Goal: Task Accomplishment & Management: Use online tool/utility

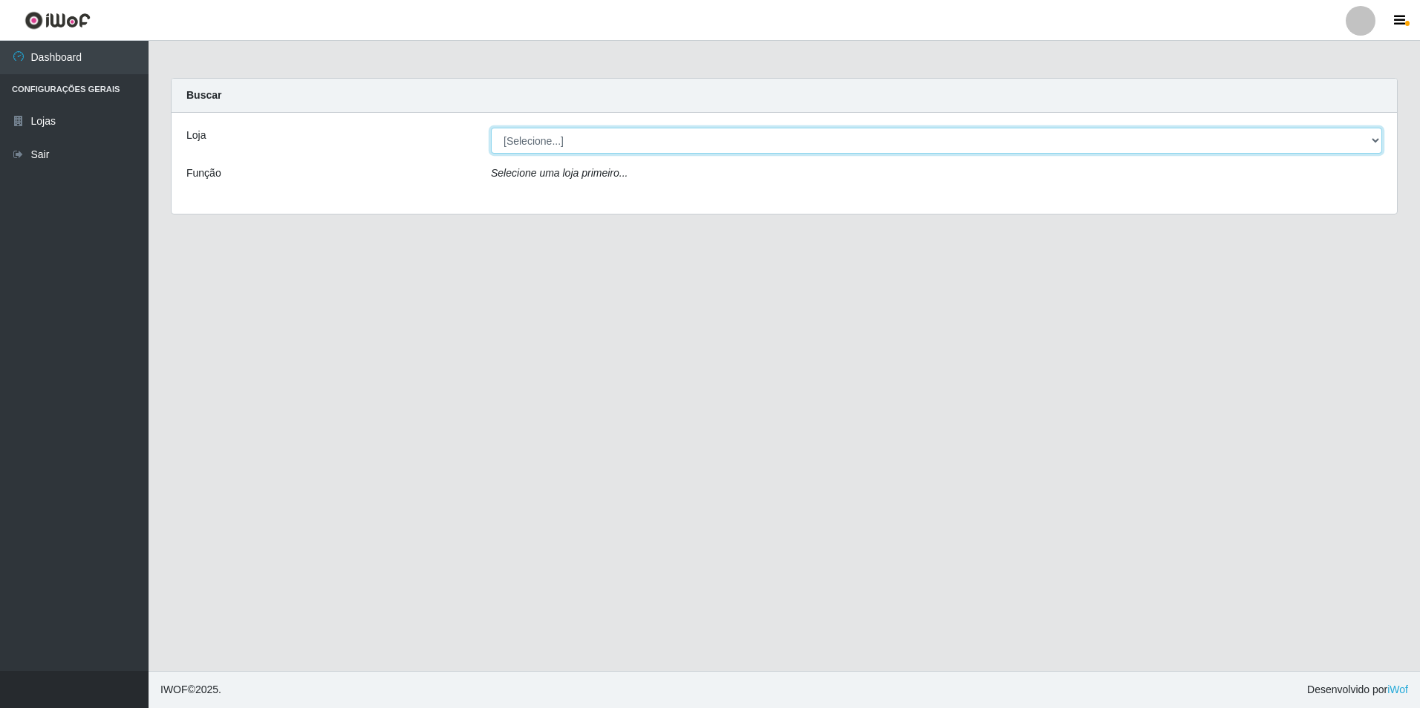
click at [552, 137] on select "[Selecione...] Extraplus - Loja 50 [GEOGRAPHIC_DATA]" at bounding box center [936, 141] width 891 height 26
select select "451"
click at [491, 128] on select "[Selecione...] Extraplus - Loja 50 [GEOGRAPHIC_DATA]" at bounding box center [936, 141] width 891 height 26
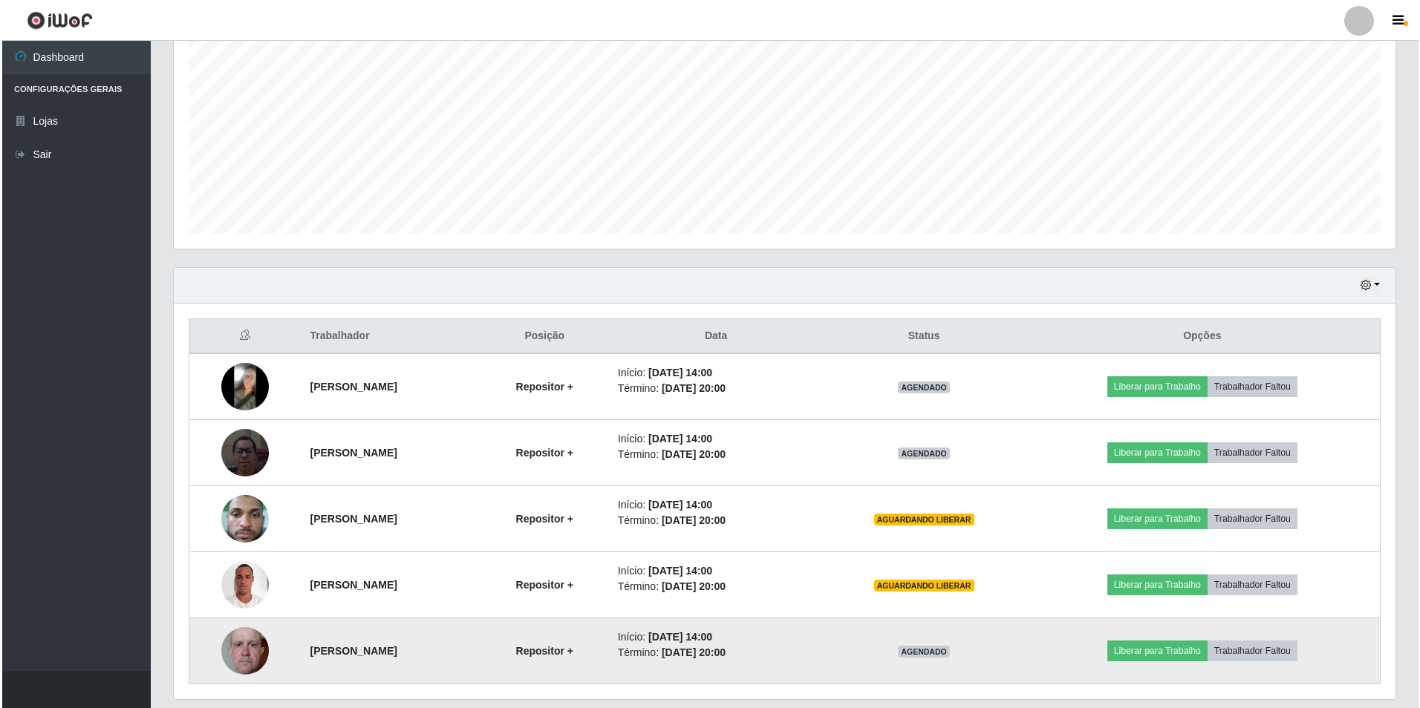
scroll to position [344, 0]
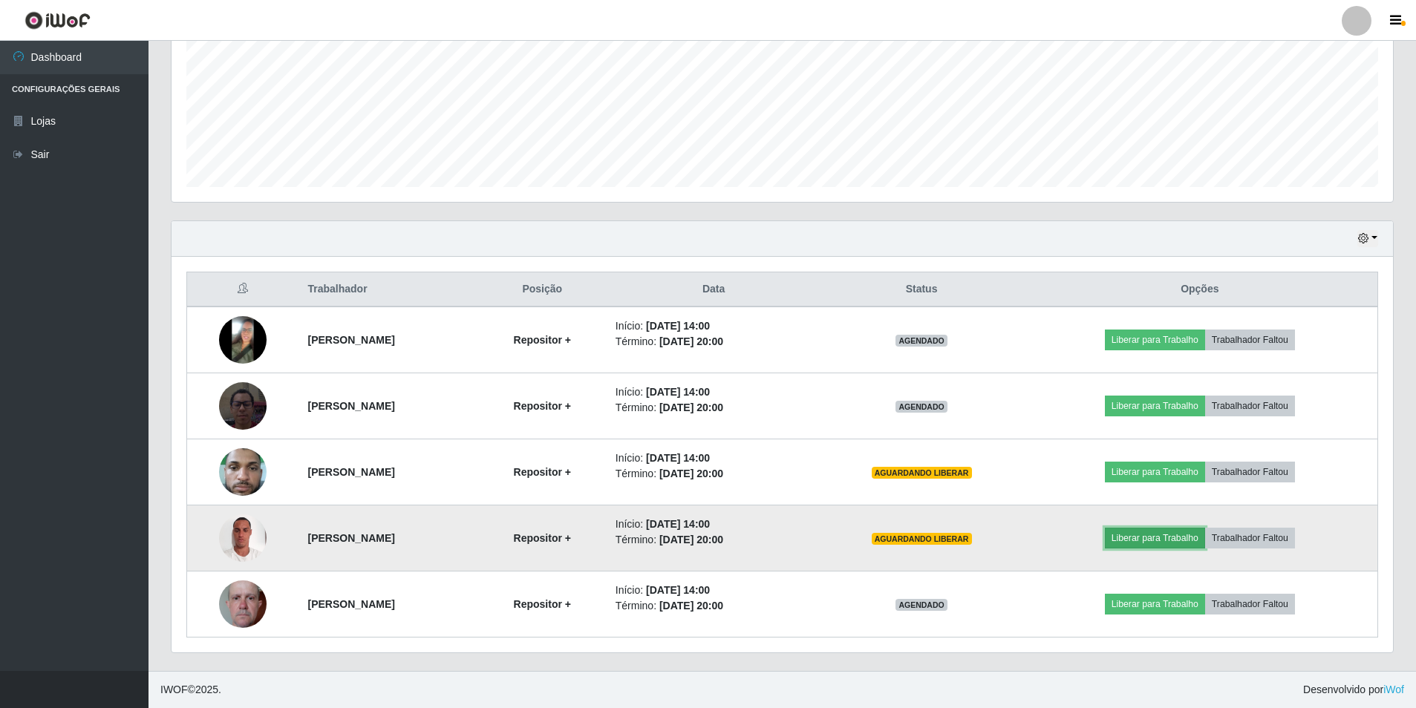
click at [1152, 545] on button "Liberar para Trabalho" at bounding box center [1155, 538] width 100 height 21
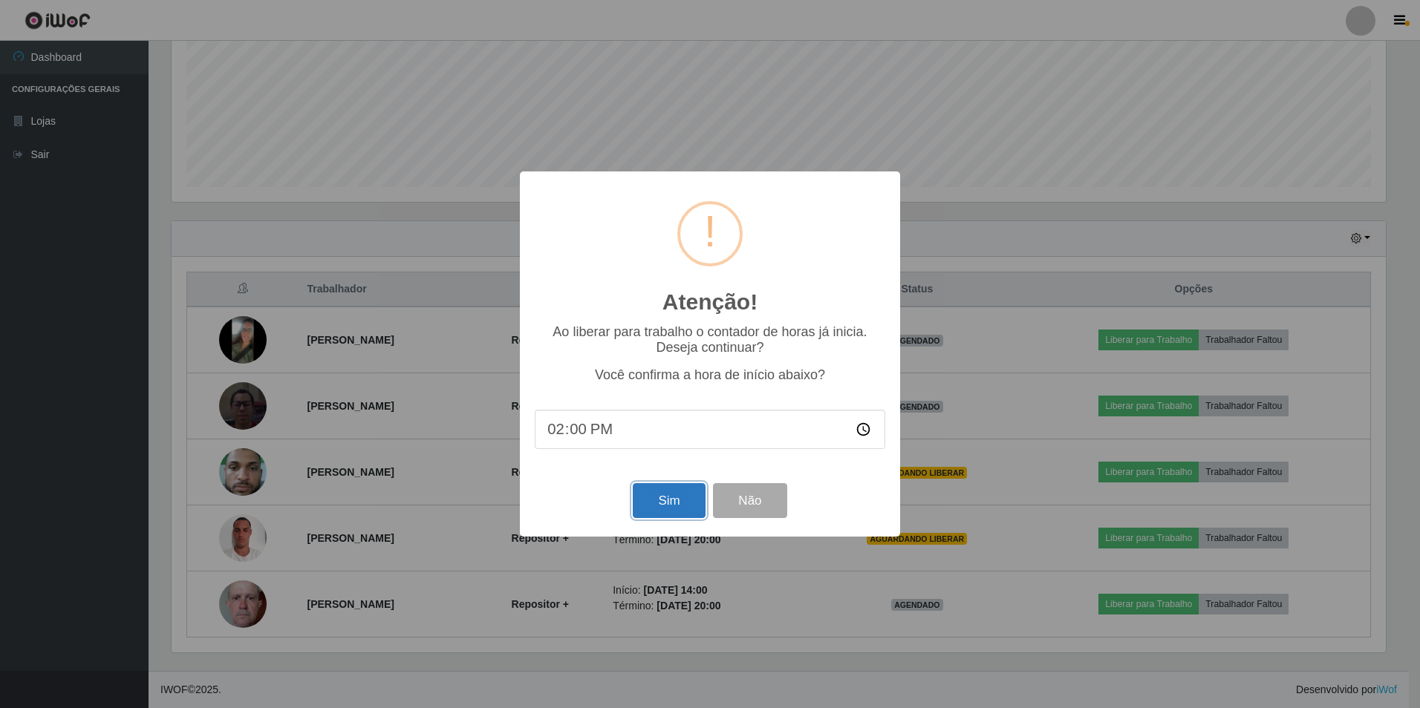
click at [660, 513] on button "Sim" at bounding box center [669, 500] width 72 height 35
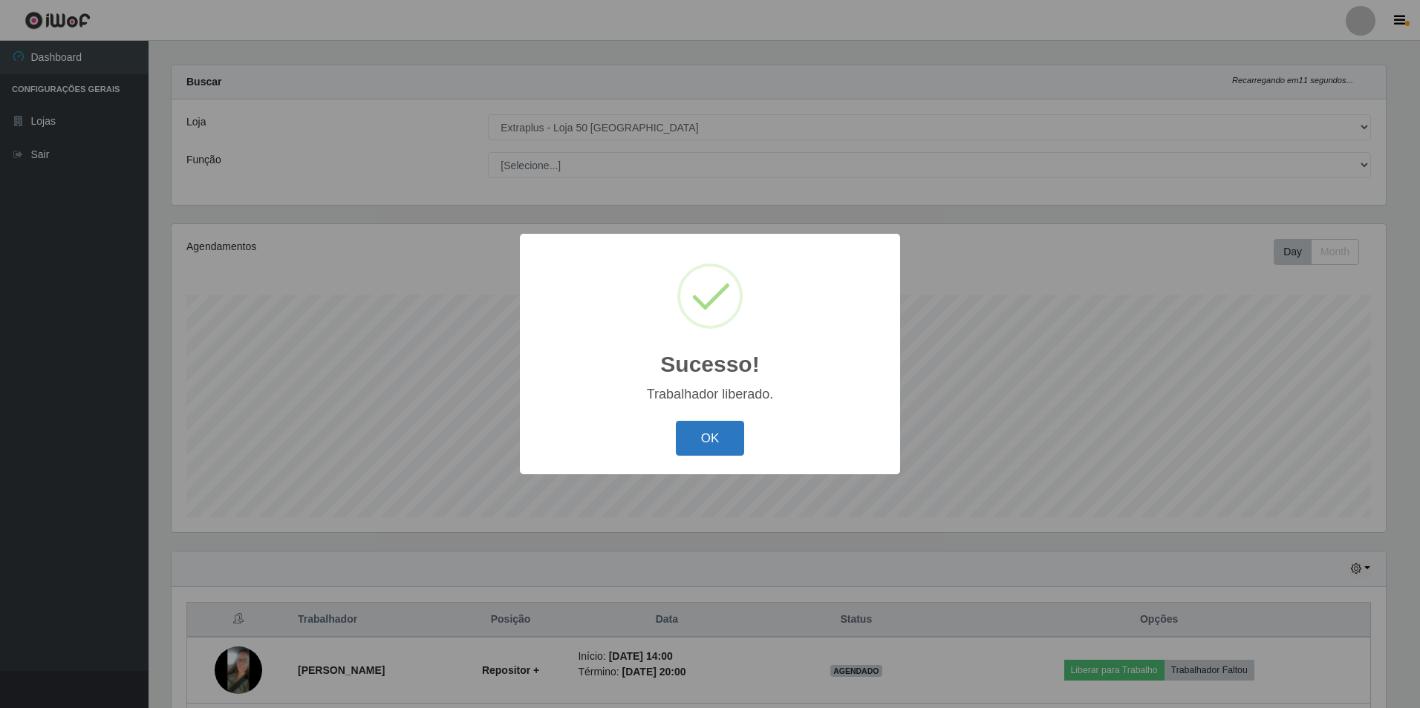
click at [689, 440] on button "OK" at bounding box center [710, 438] width 69 height 35
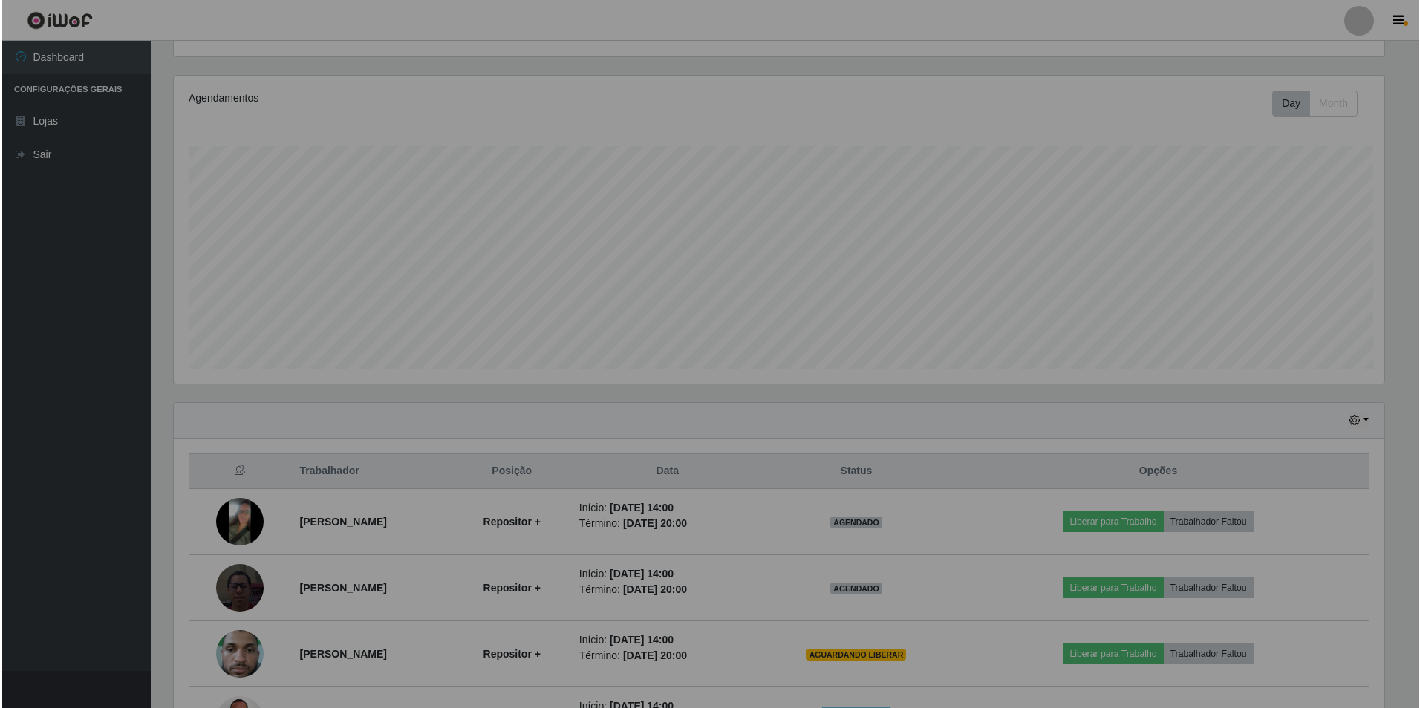
scroll to position [308, 1221]
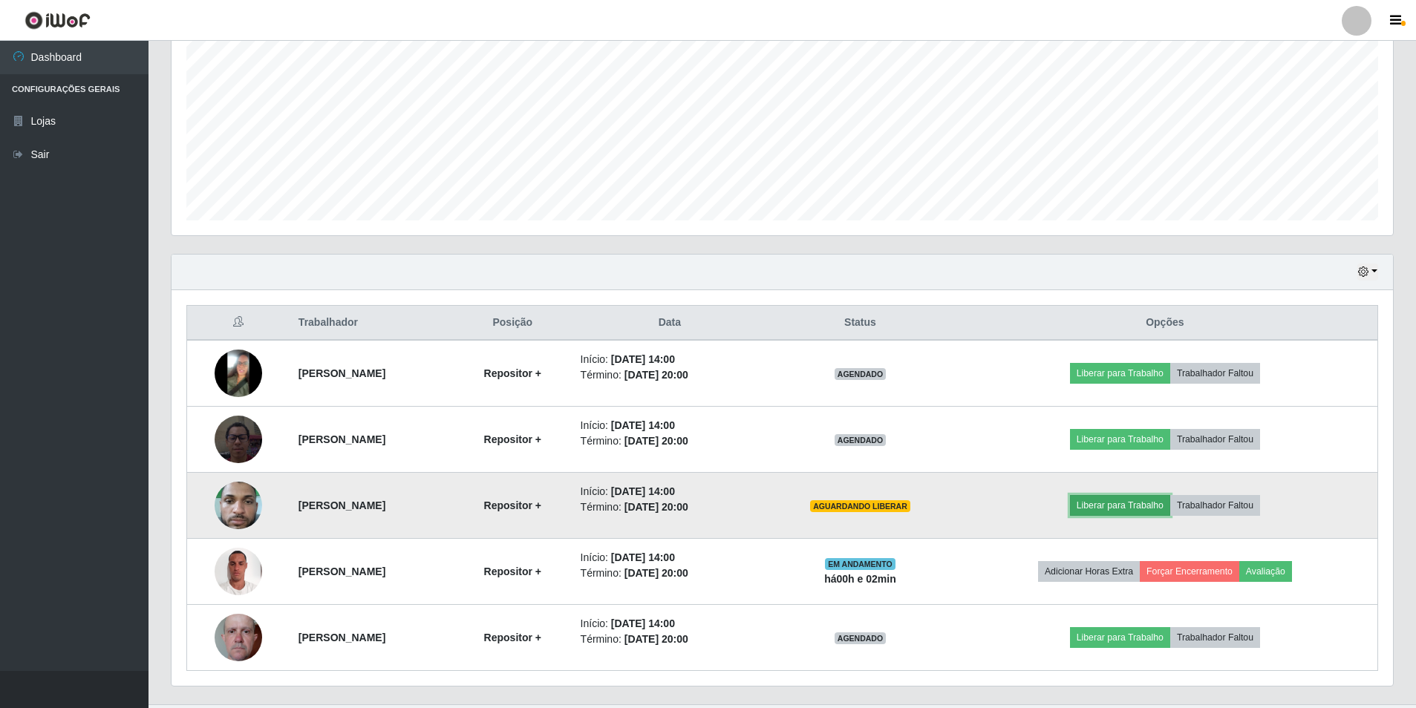
click at [1126, 506] on button "Liberar para Trabalho" at bounding box center [1120, 505] width 100 height 21
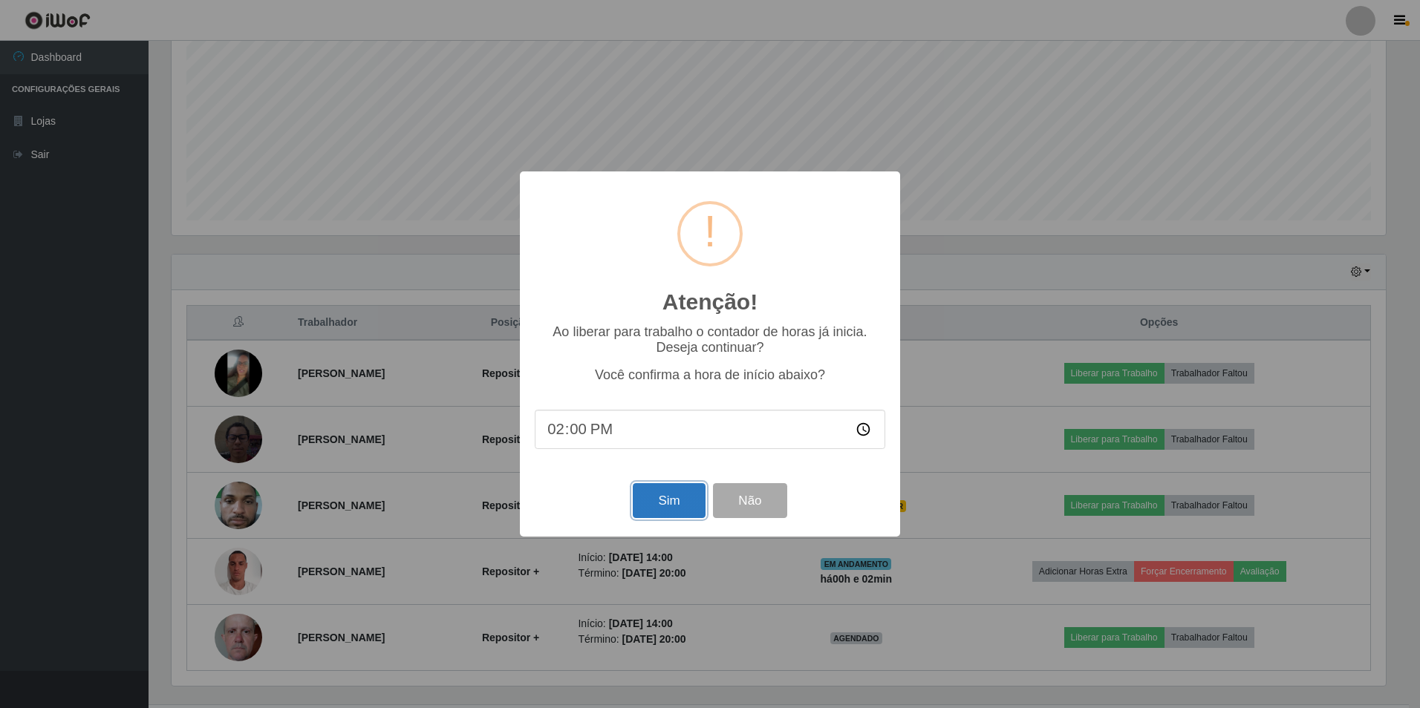
click at [661, 492] on button "Sim" at bounding box center [669, 500] width 72 height 35
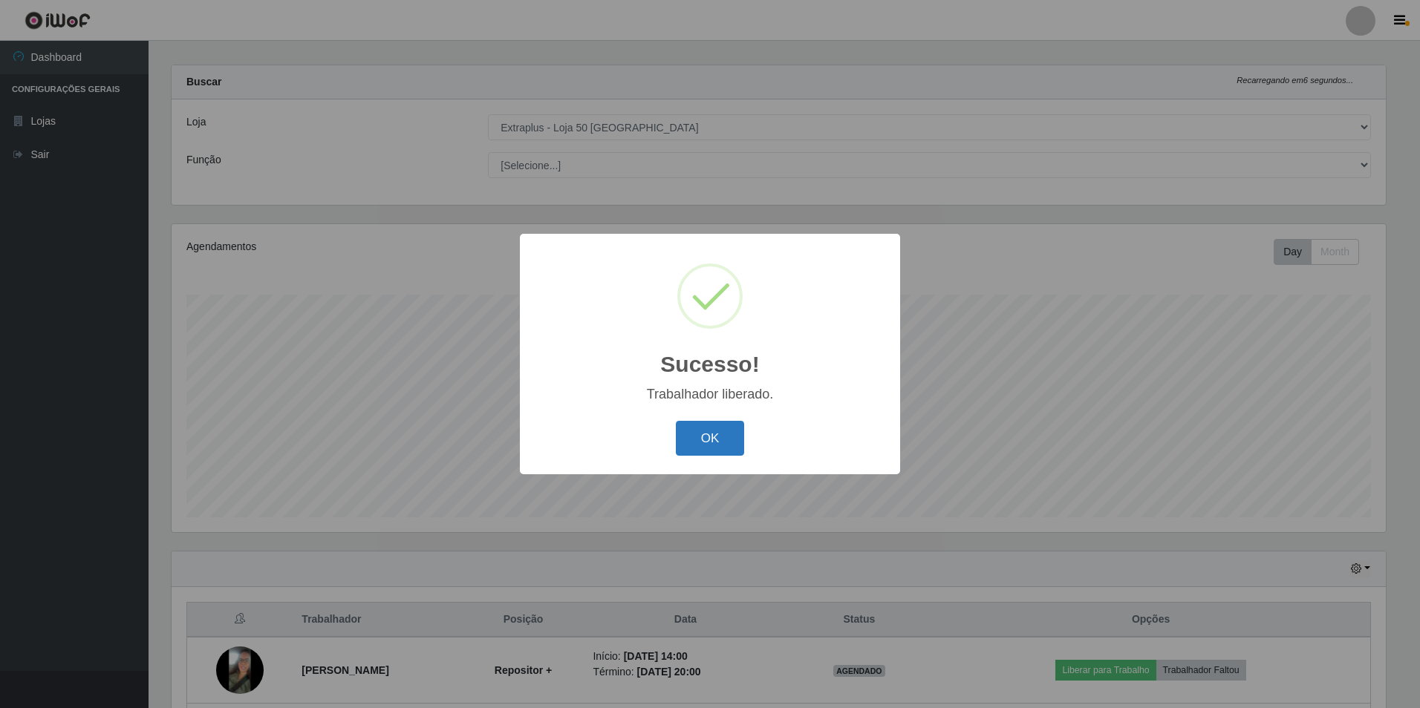
click at [703, 444] on button "OK" at bounding box center [710, 438] width 69 height 35
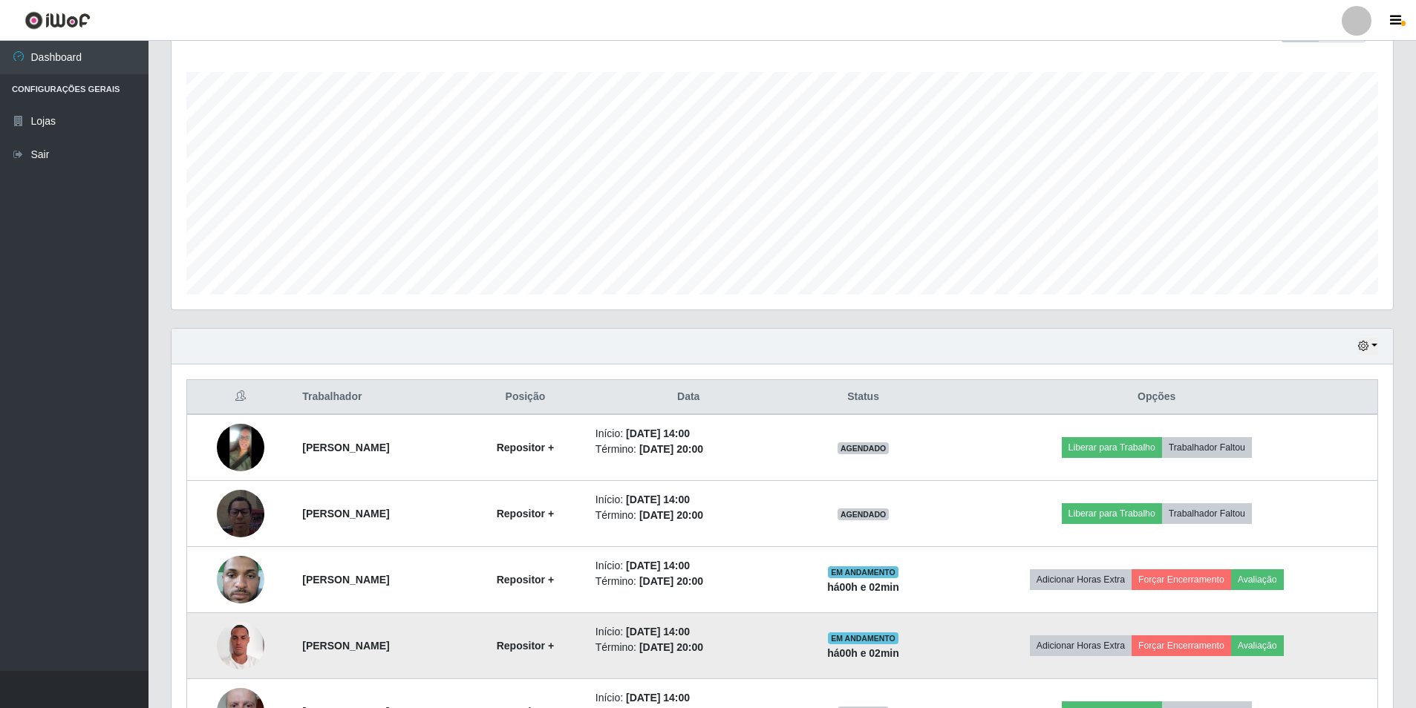
scroll to position [310, 0]
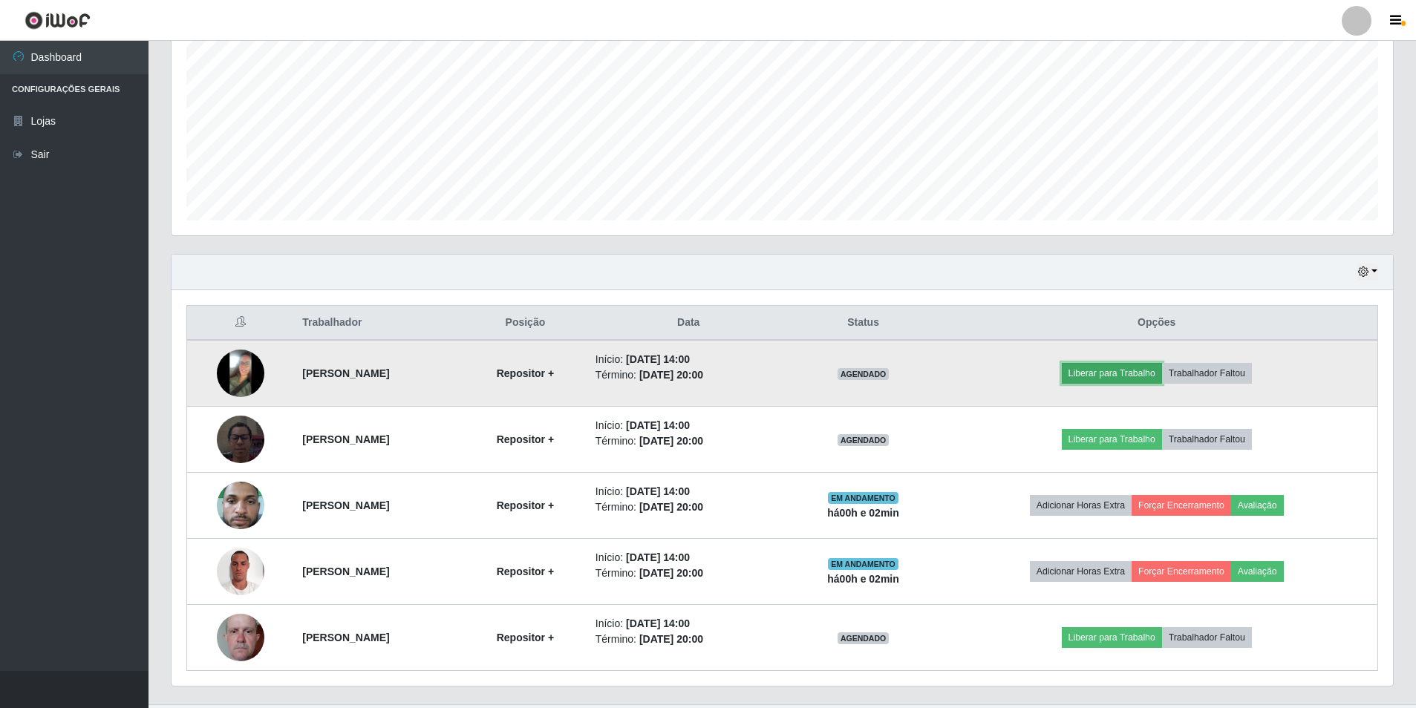
click at [1162, 367] on button "Liberar para Trabalho" at bounding box center [1112, 373] width 100 height 21
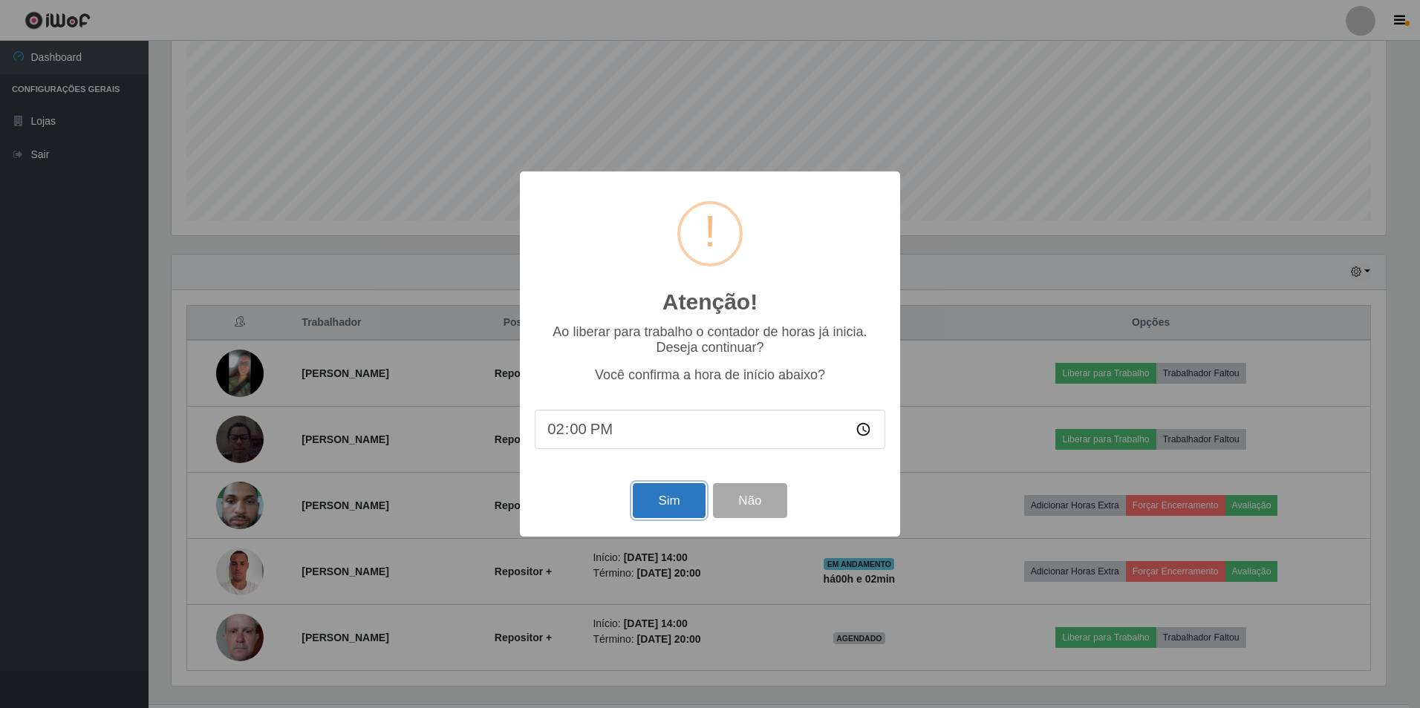
click at [660, 506] on button "Sim" at bounding box center [669, 500] width 72 height 35
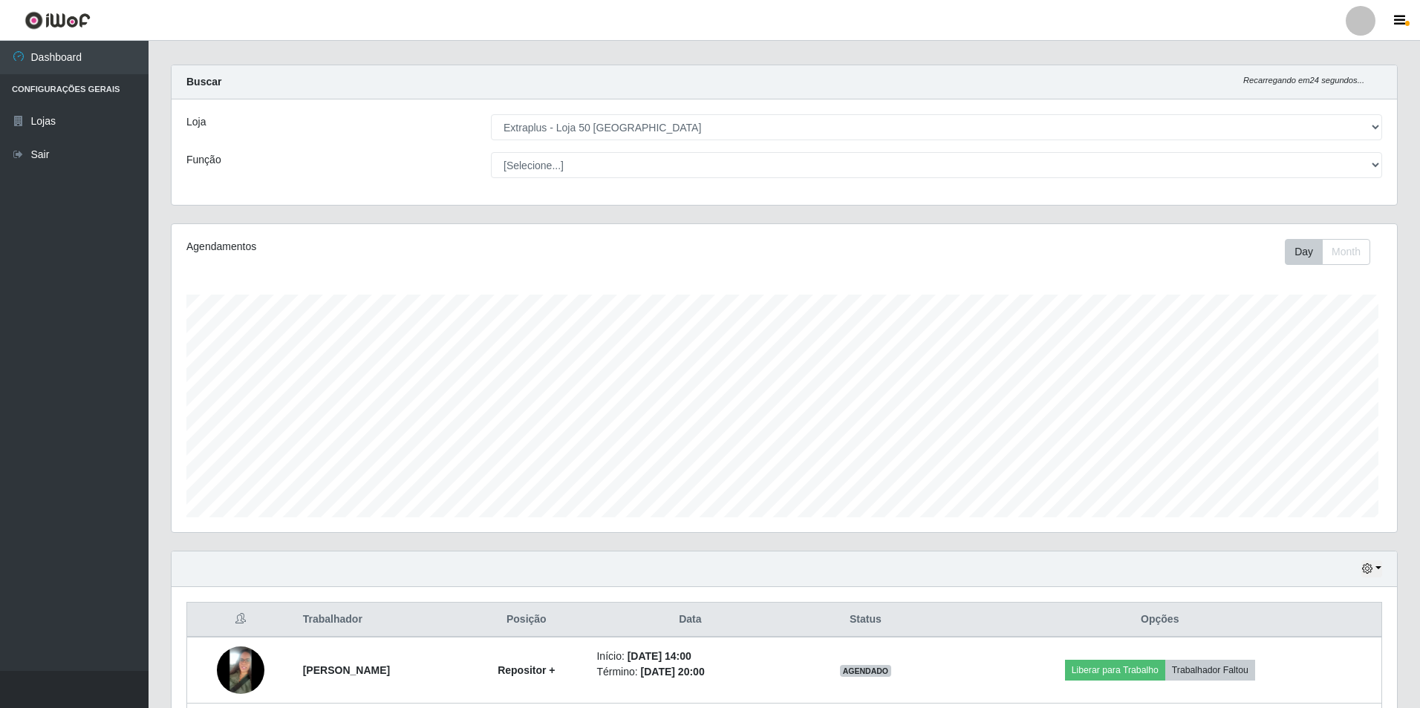
scroll to position [0, 0]
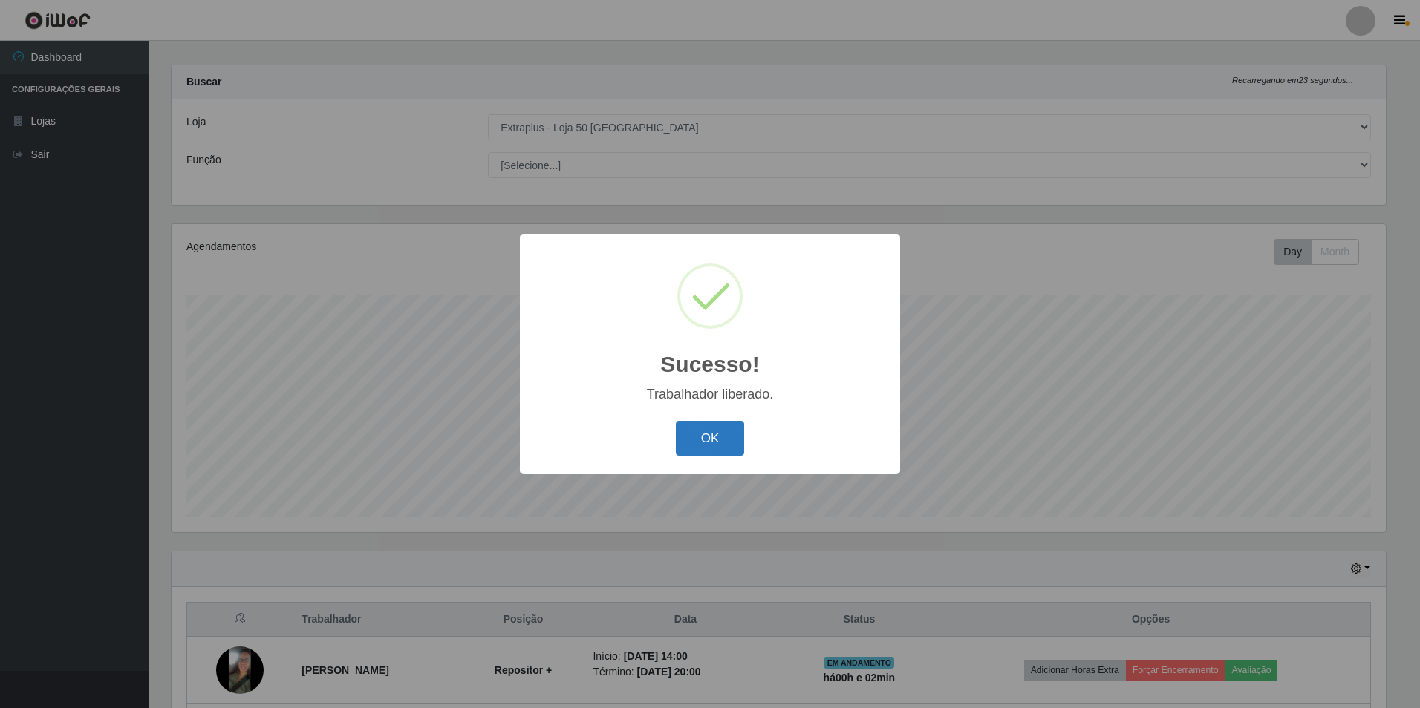
click at [725, 434] on button "OK" at bounding box center [710, 438] width 69 height 35
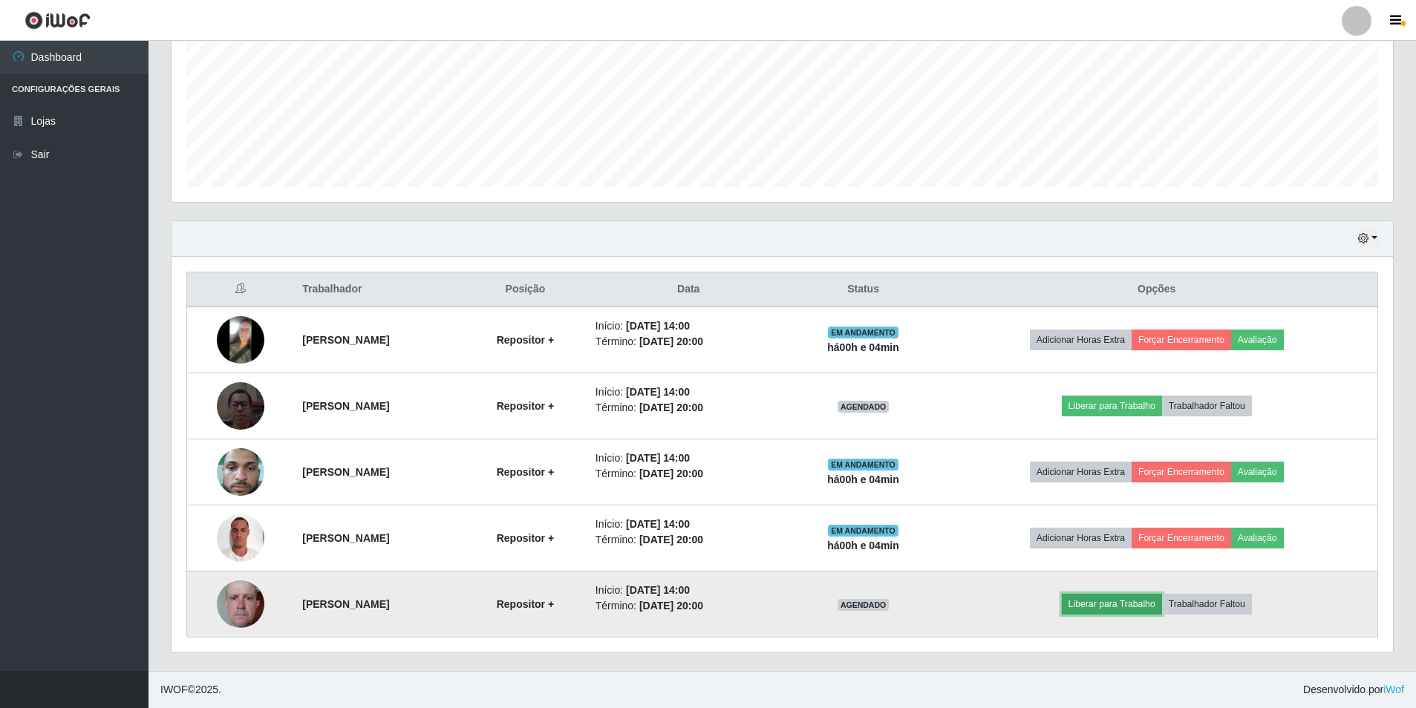
click at [1162, 600] on button "Liberar para Trabalho" at bounding box center [1112, 604] width 100 height 21
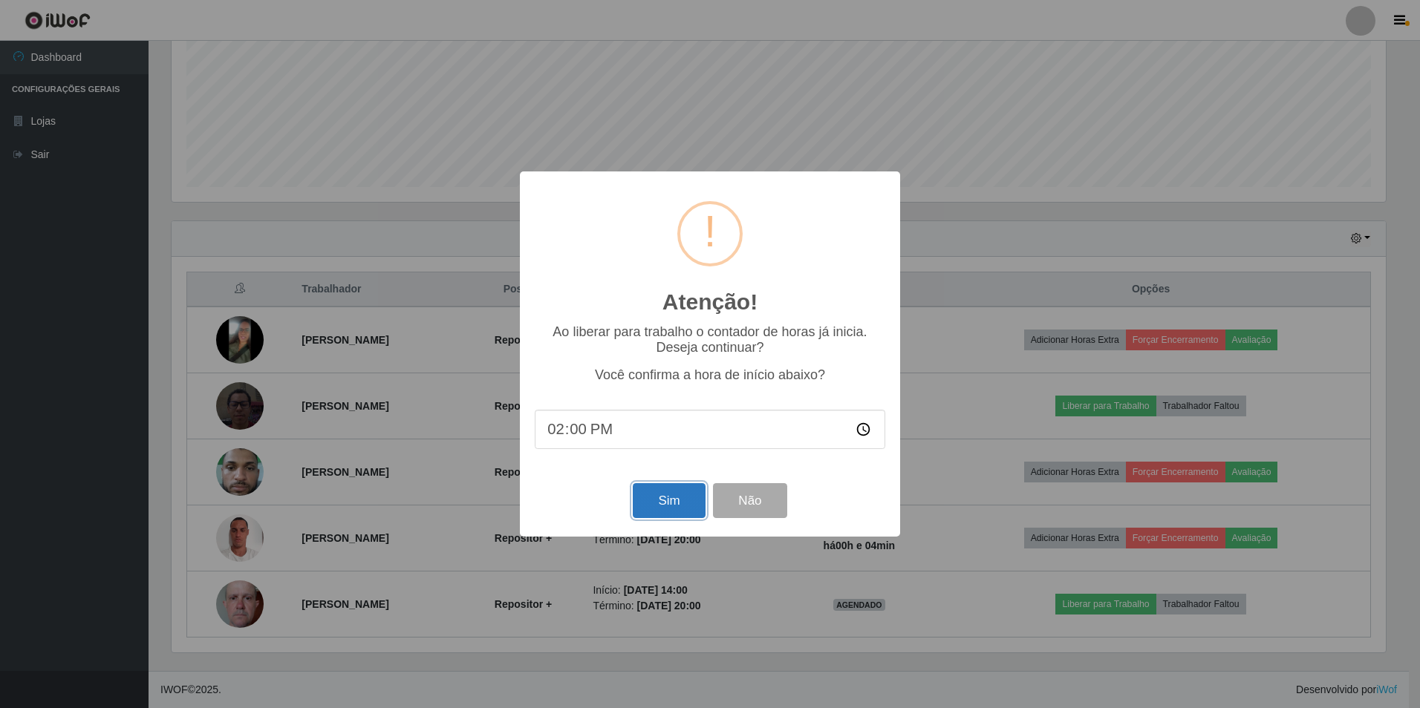
click at [666, 501] on button "Sim" at bounding box center [669, 500] width 72 height 35
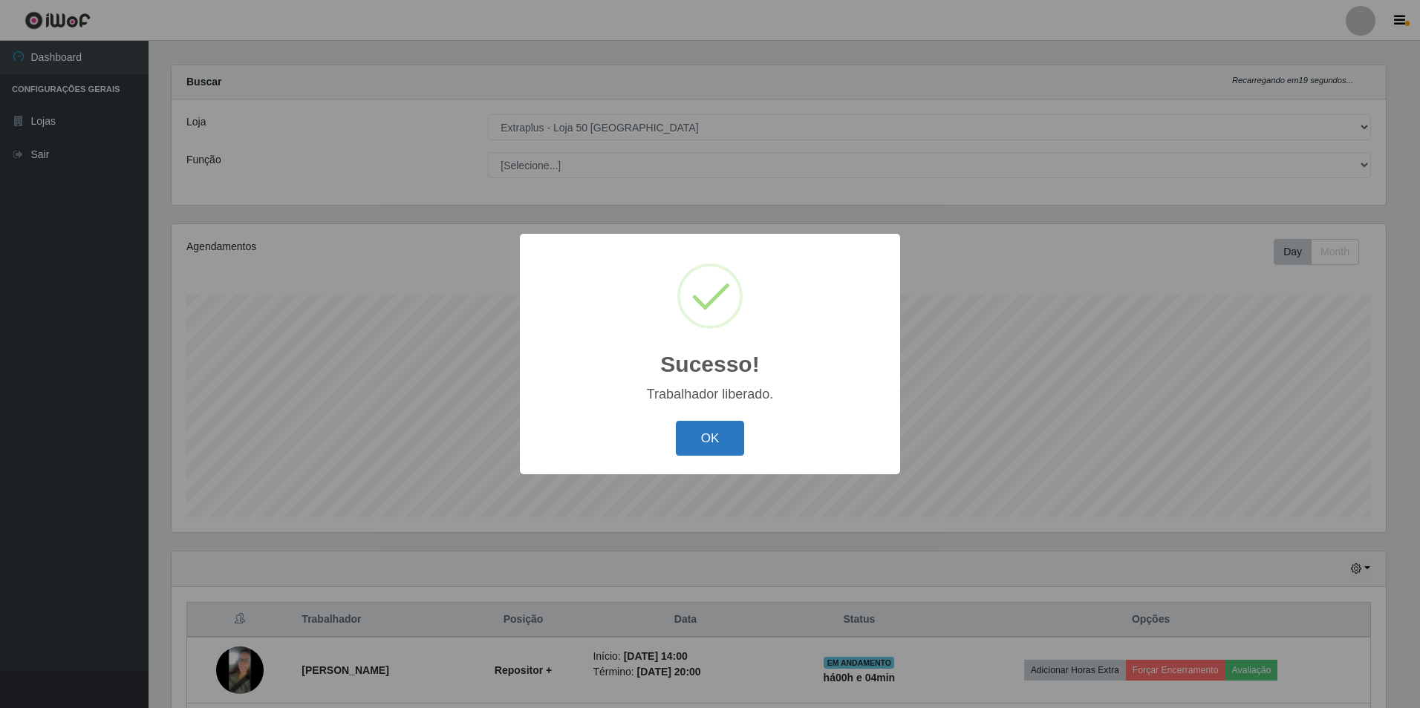
click at [727, 435] on button "OK" at bounding box center [710, 438] width 69 height 35
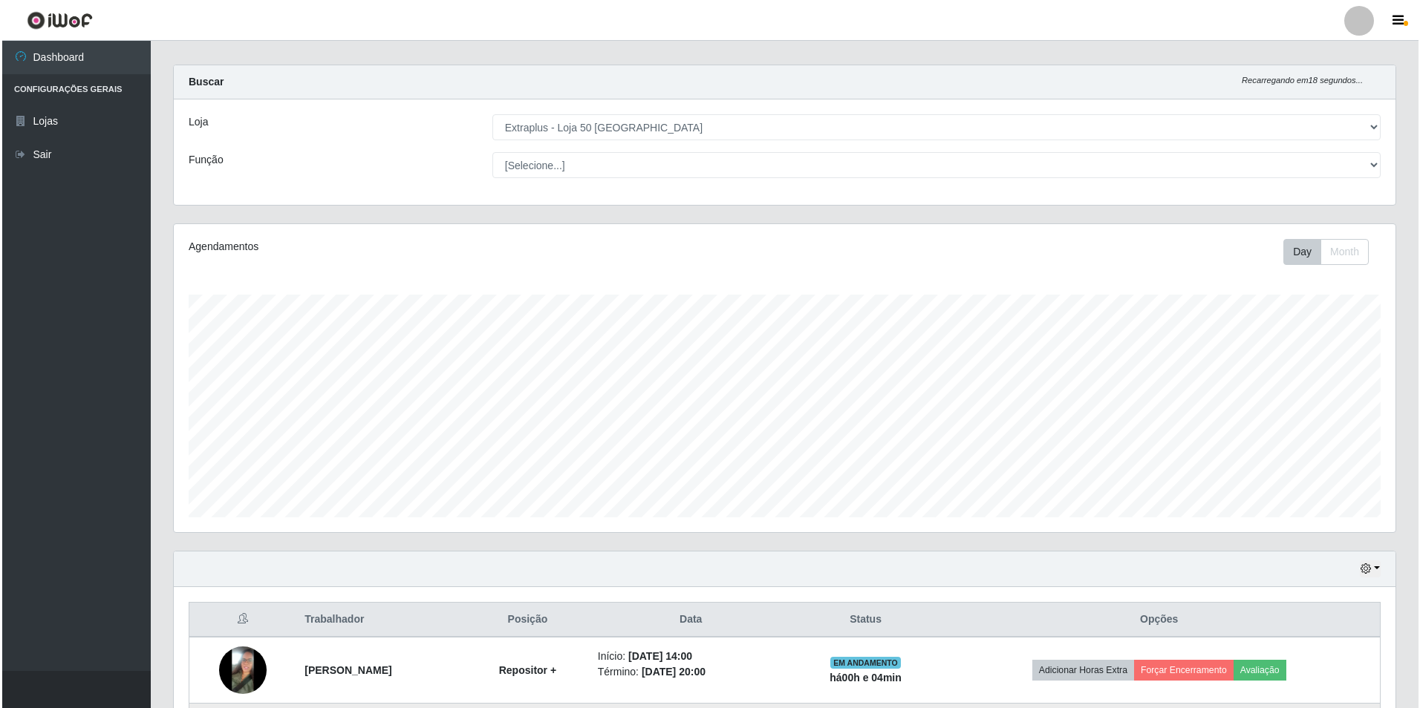
scroll to position [344, 0]
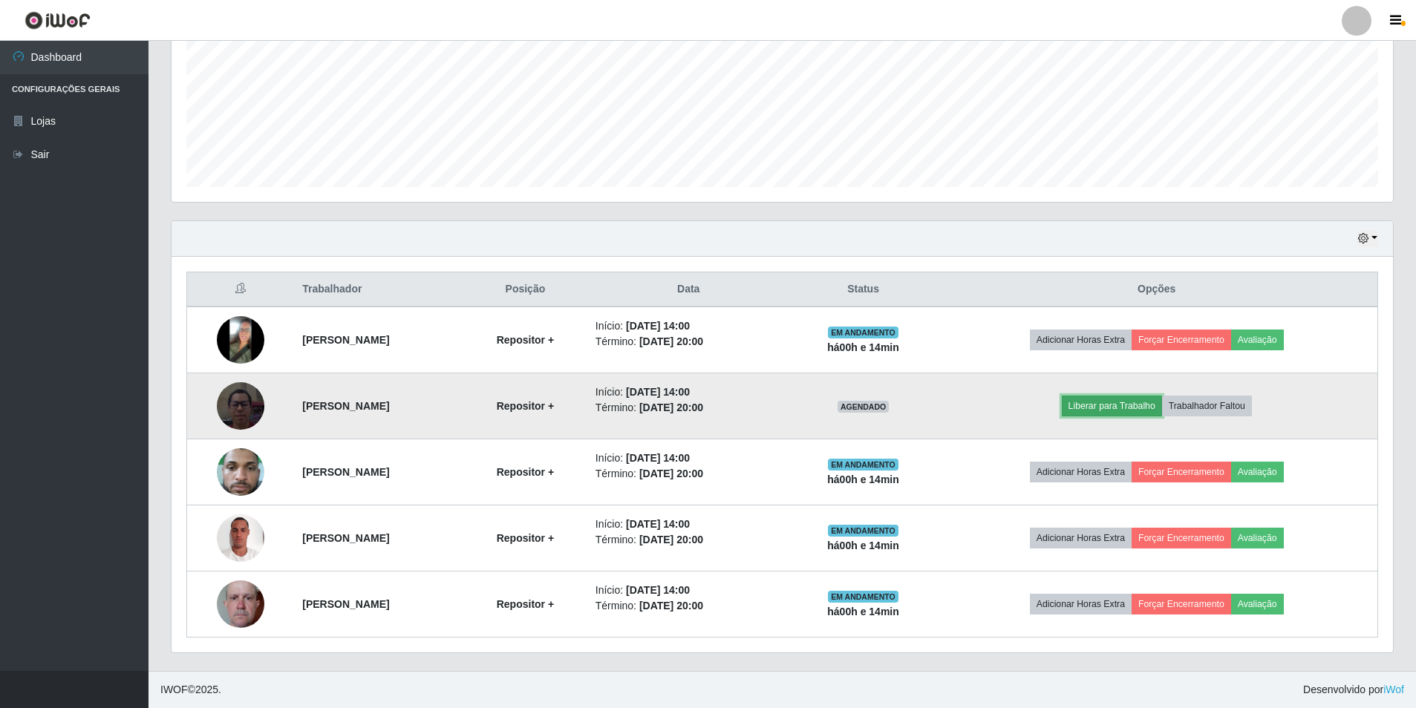
click at [1128, 399] on button "Liberar para Trabalho" at bounding box center [1112, 406] width 100 height 21
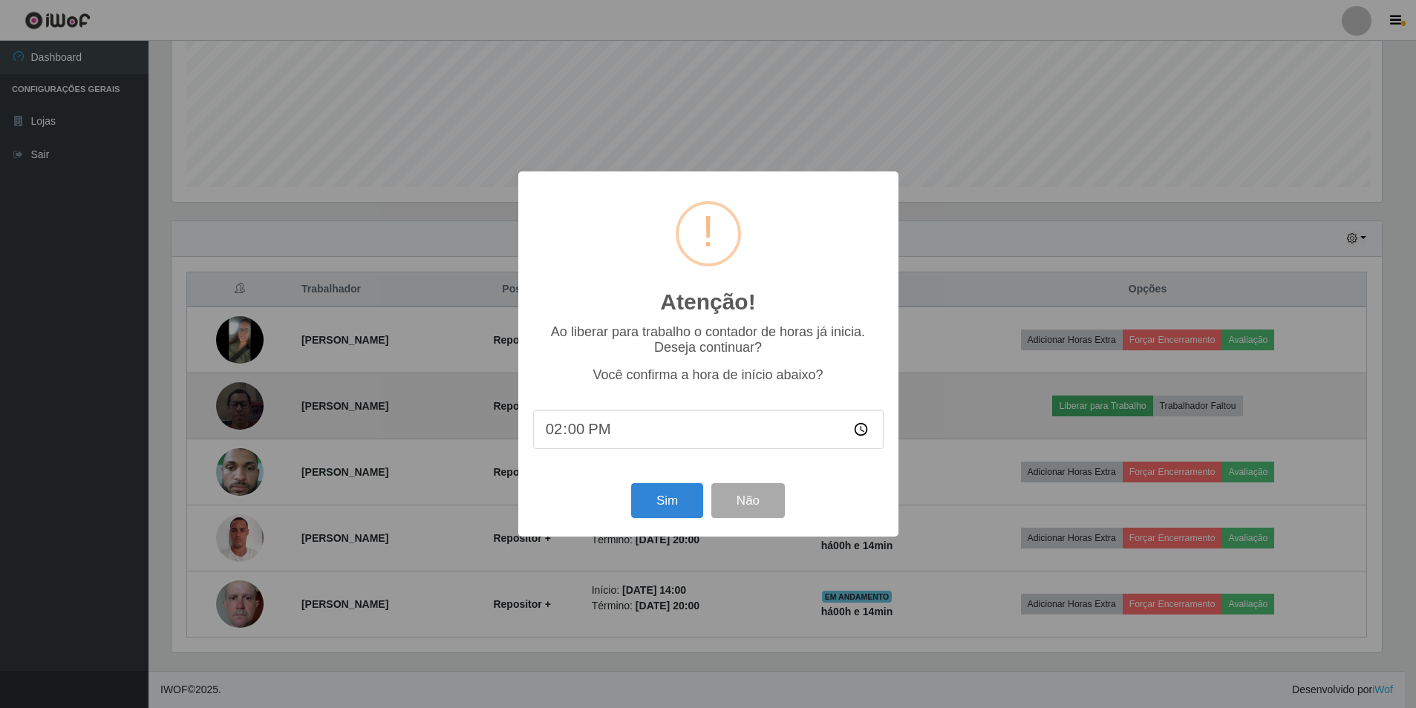
scroll to position [308, 1214]
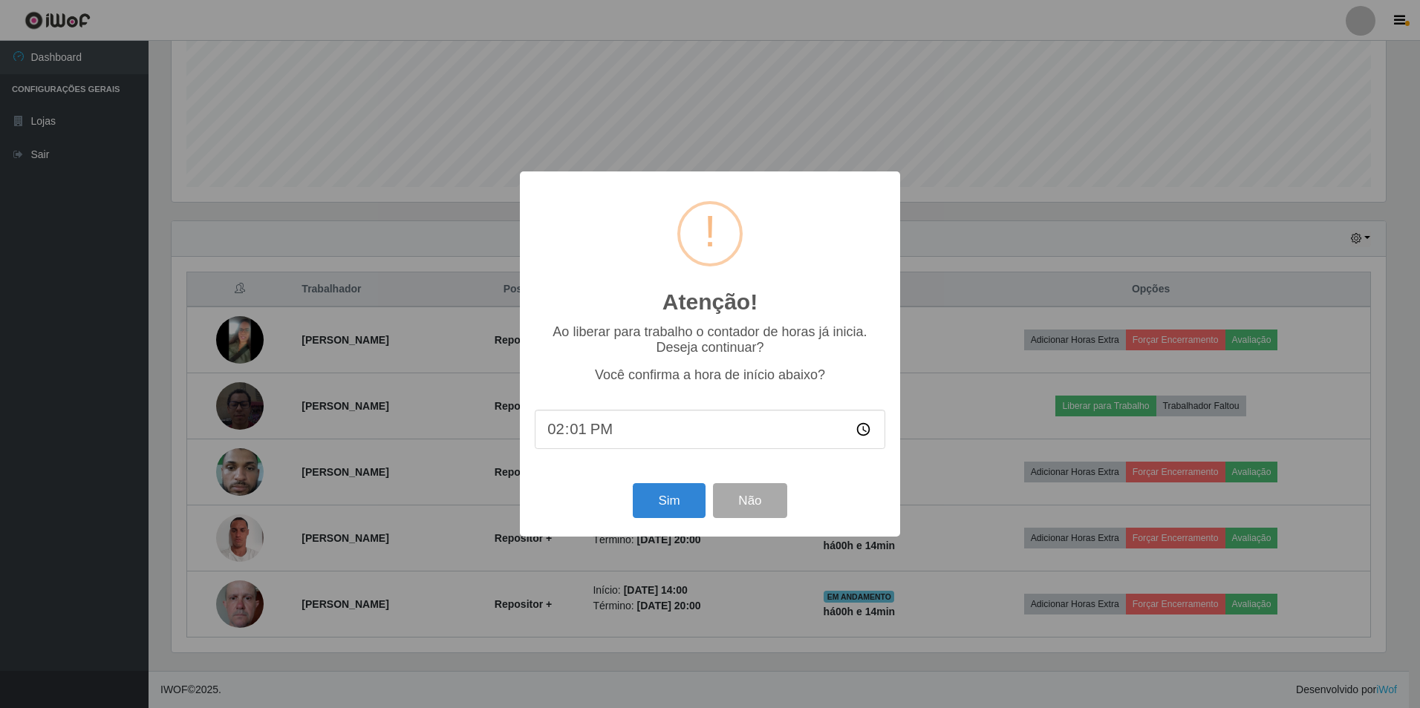
type input "14:14"
click at [682, 515] on button "Sim" at bounding box center [669, 500] width 72 height 35
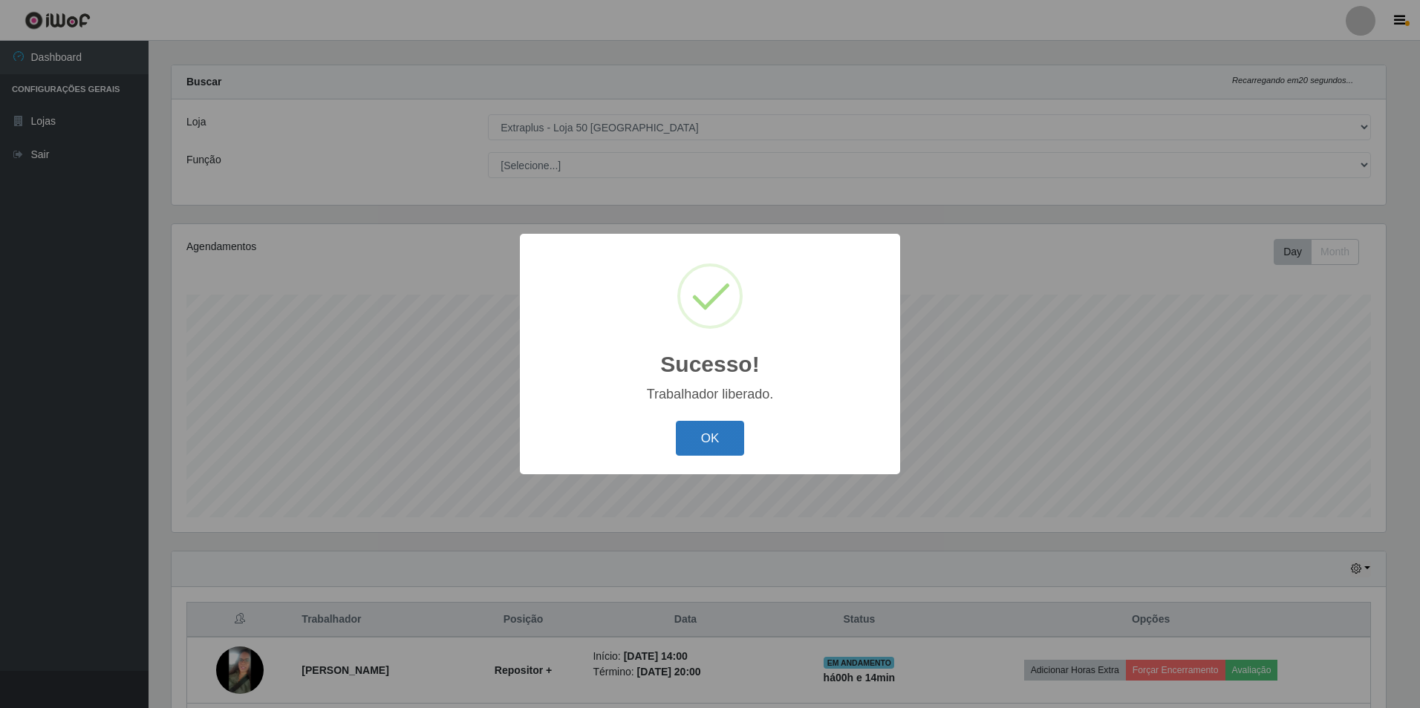
click at [715, 440] on button "OK" at bounding box center [710, 438] width 69 height 35
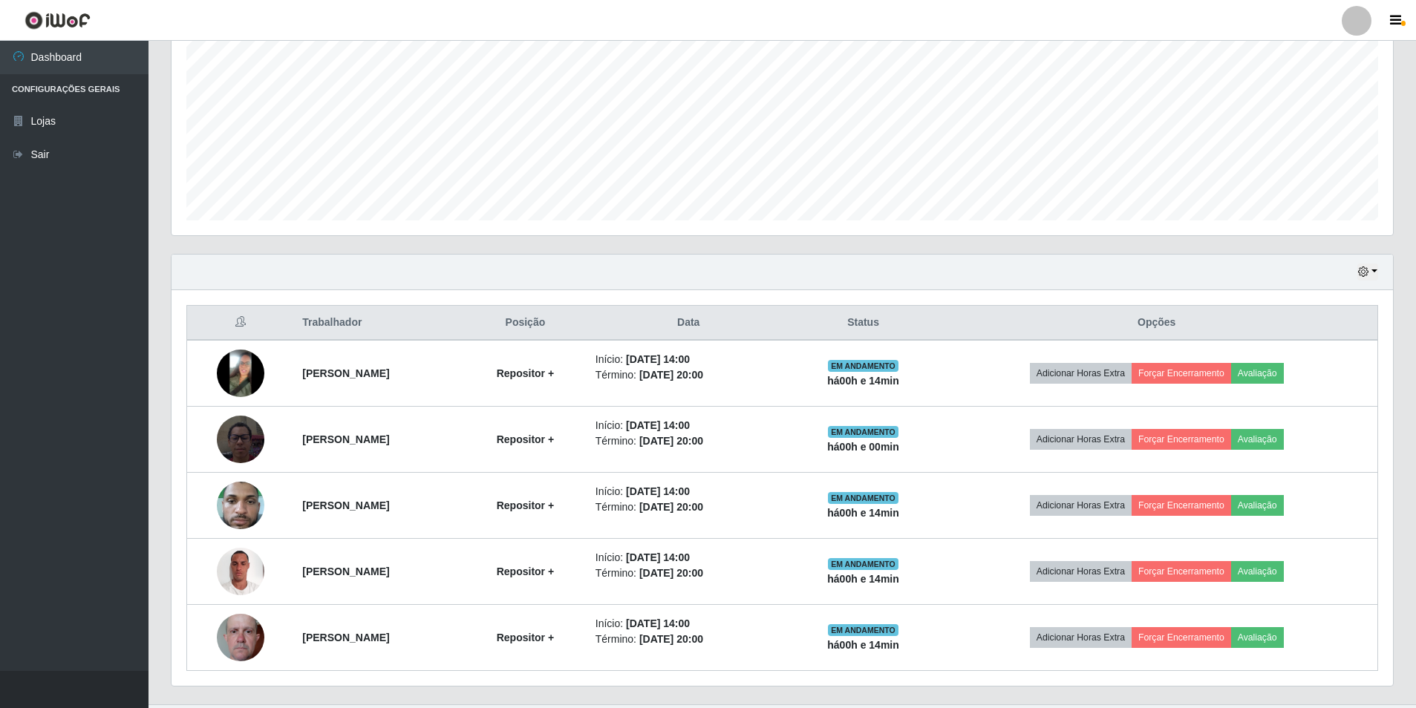
scroll to position [344, 0]
